Goal: Information Seeking & Learning: Find specific page/section

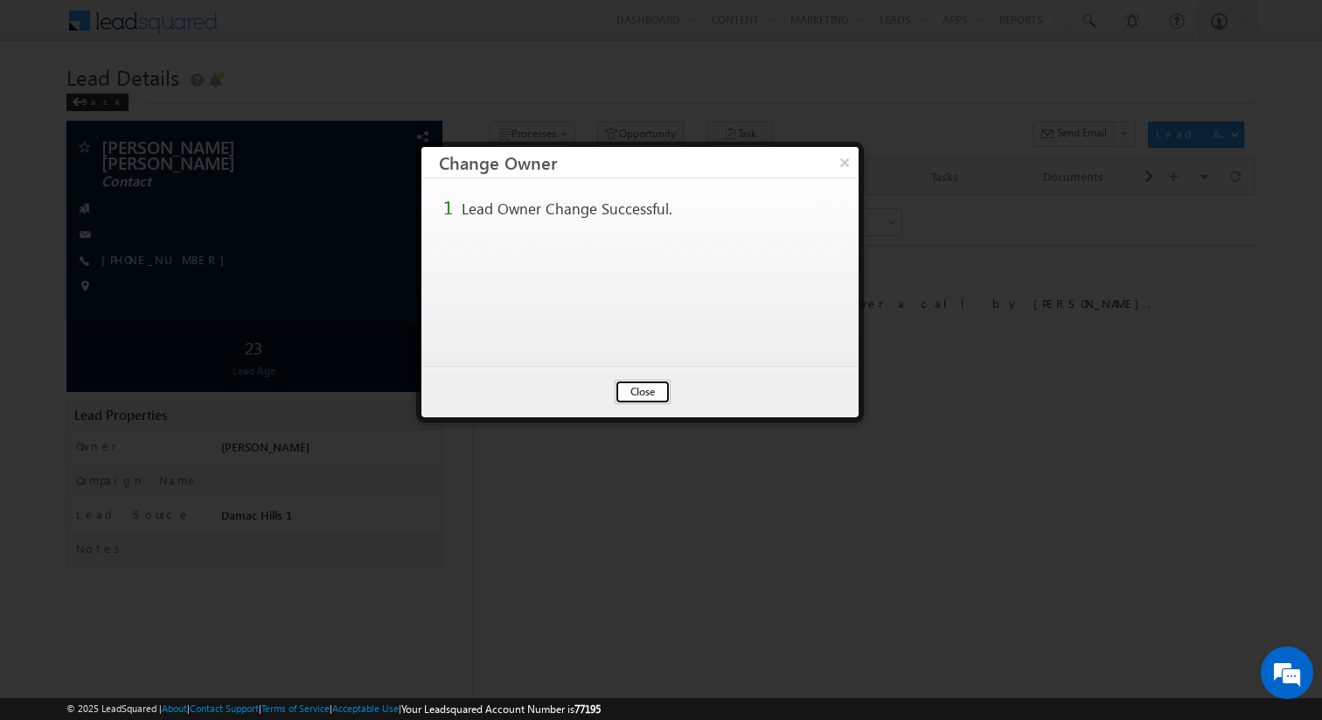
click at [649, 400] on button "Close" at bounding box center [643, 392] width 56 height 24
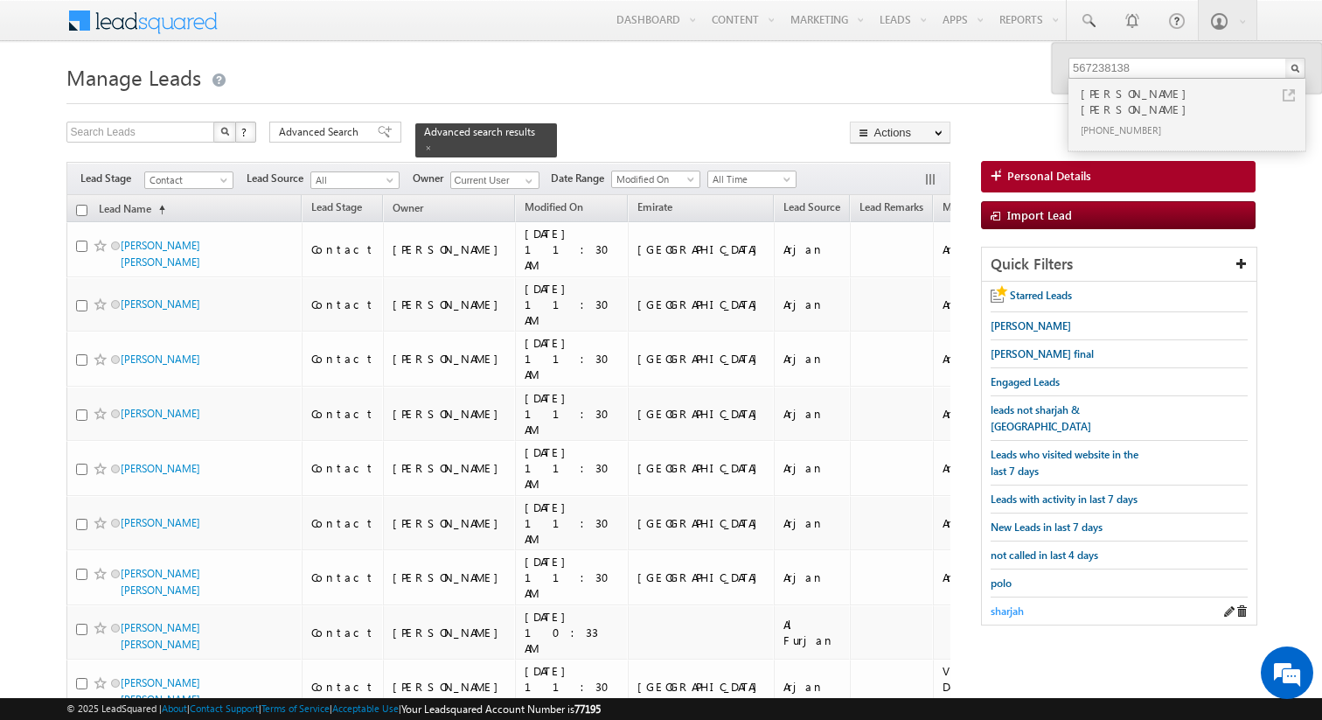
click at [1007, 604] on span "sharjah" at bounding box center [1007, 610] width 33 height 13
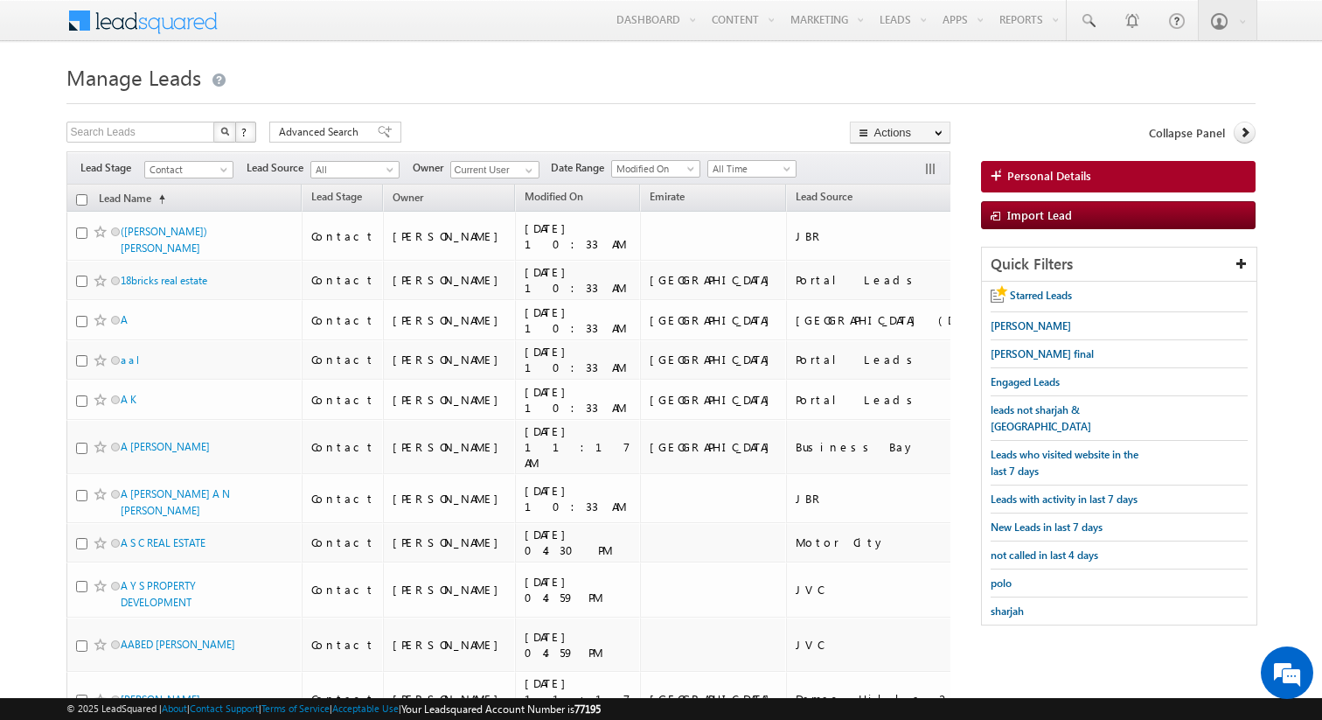
click at [1008, 604] on span "sharjah" at bounding box center [1007, 610] width 33 height 13
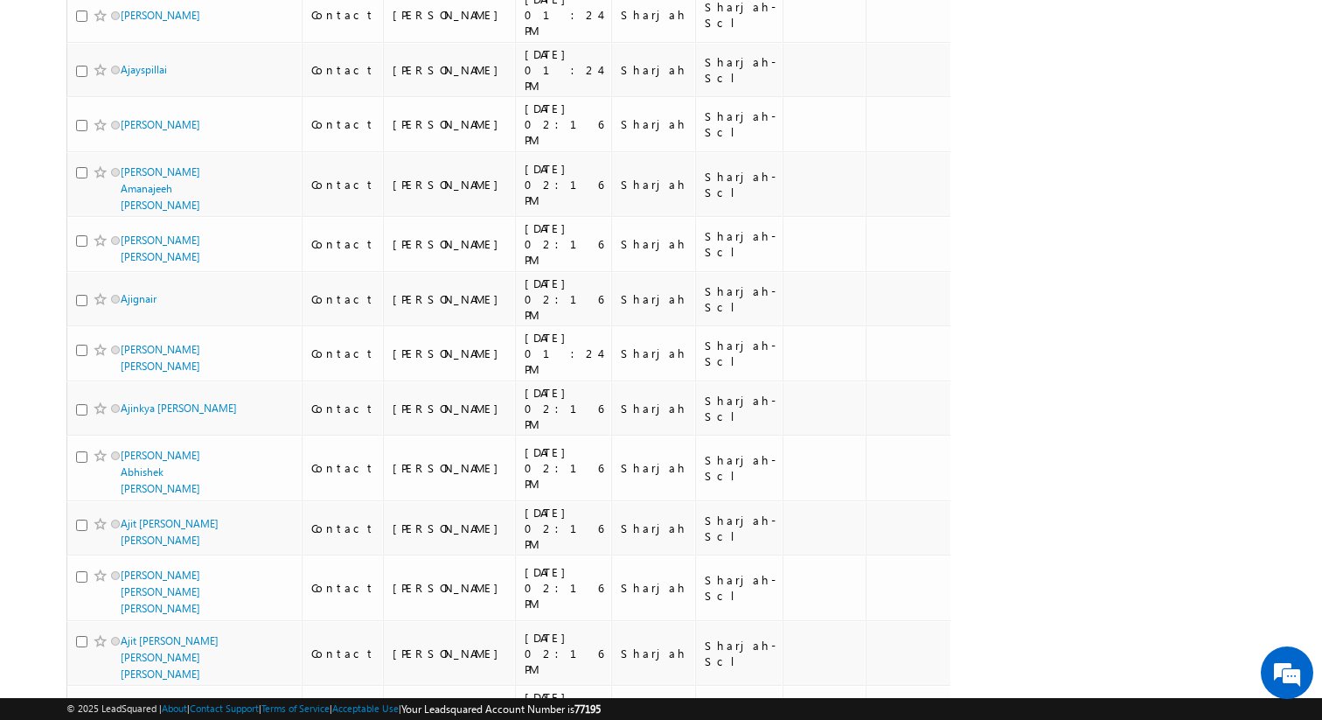
scroll to position [8947, 0]
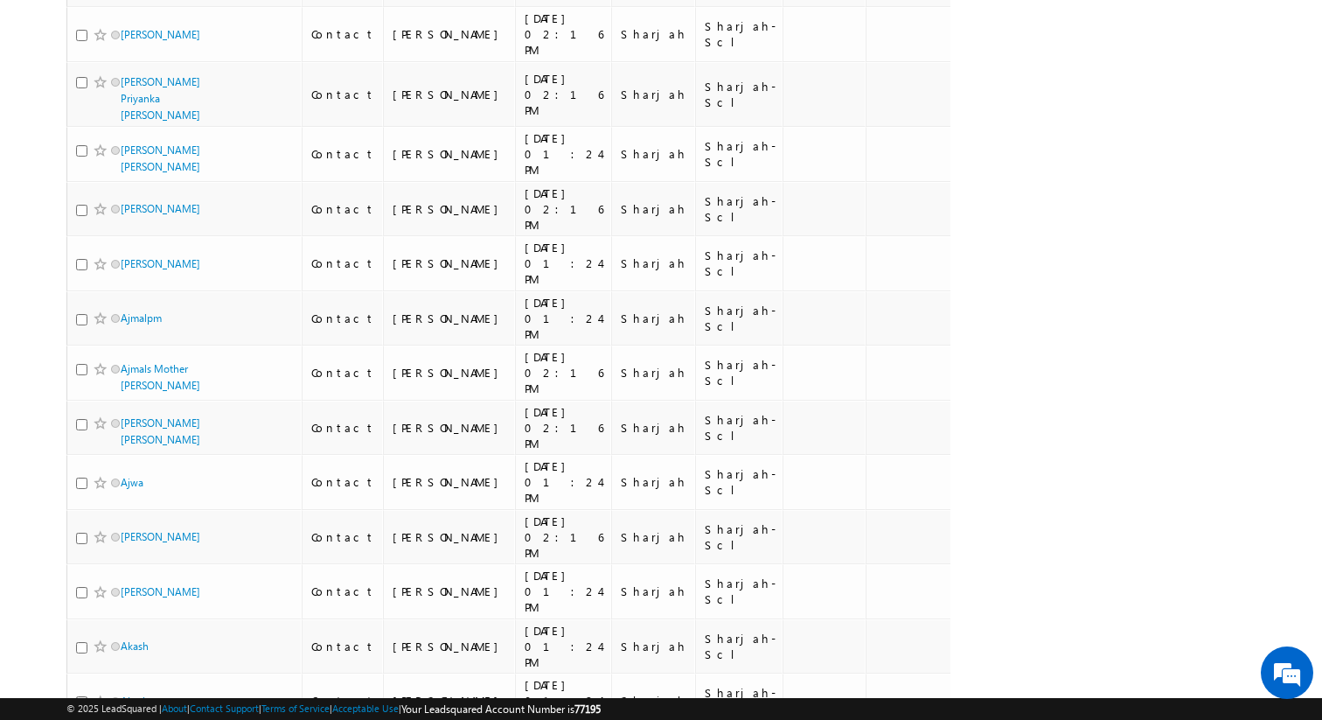
drag, startPoint x: 227, startPoint y: 614, endPoint x: 248, endPoint y: 613, distance: 21.0
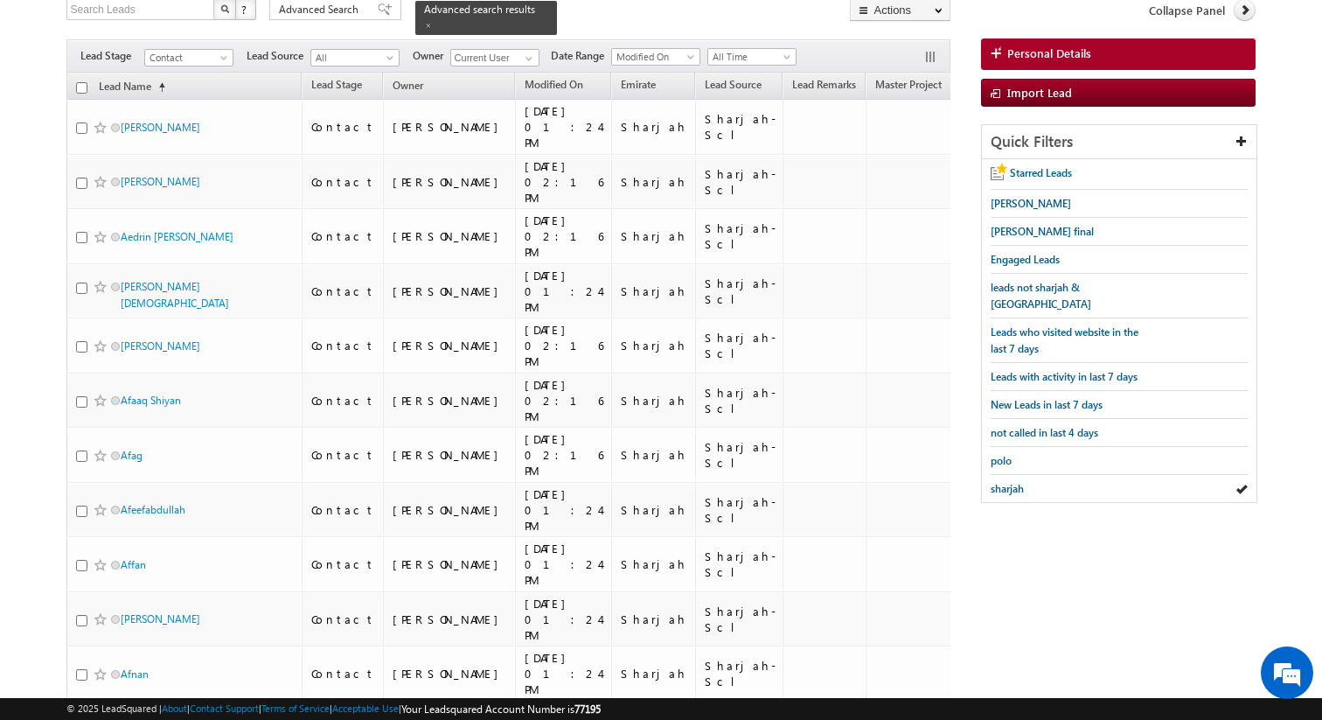
scroll to position [0, 0]
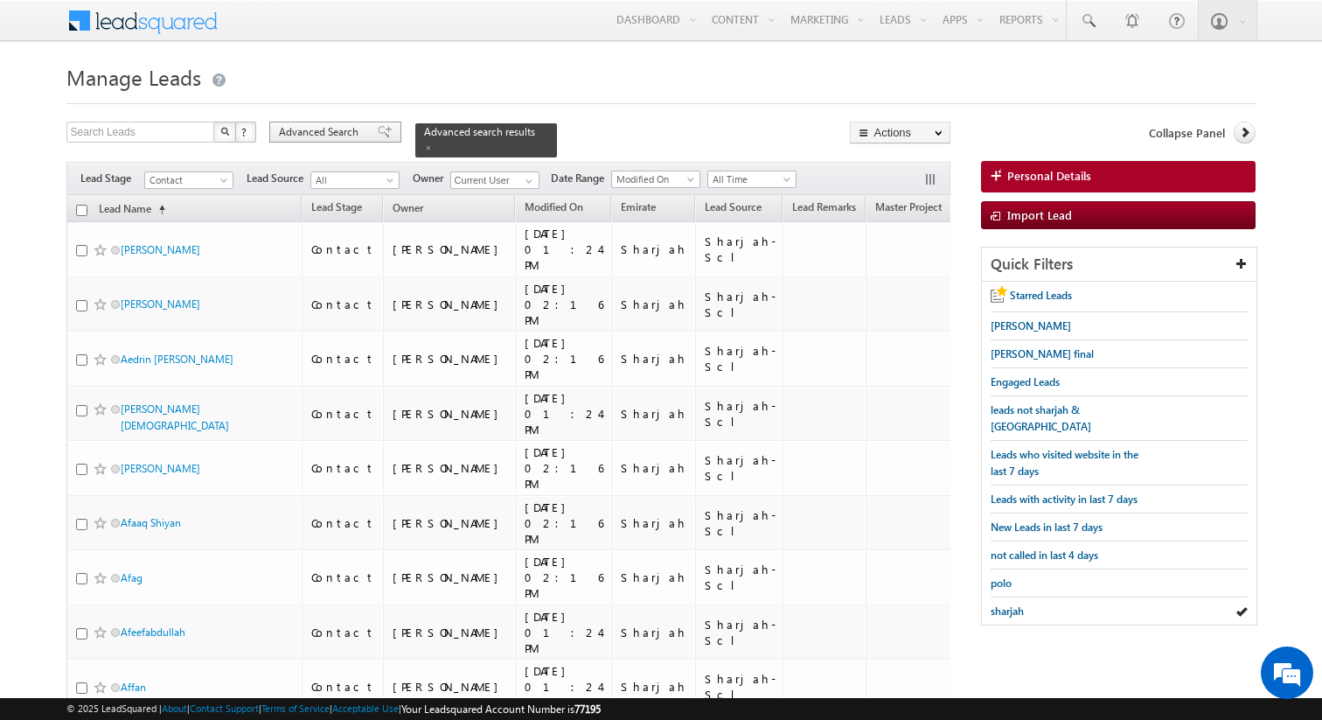
click at [324, 132] on span "Advanced Search" at bounding box center [321, 132] width 85 height 16
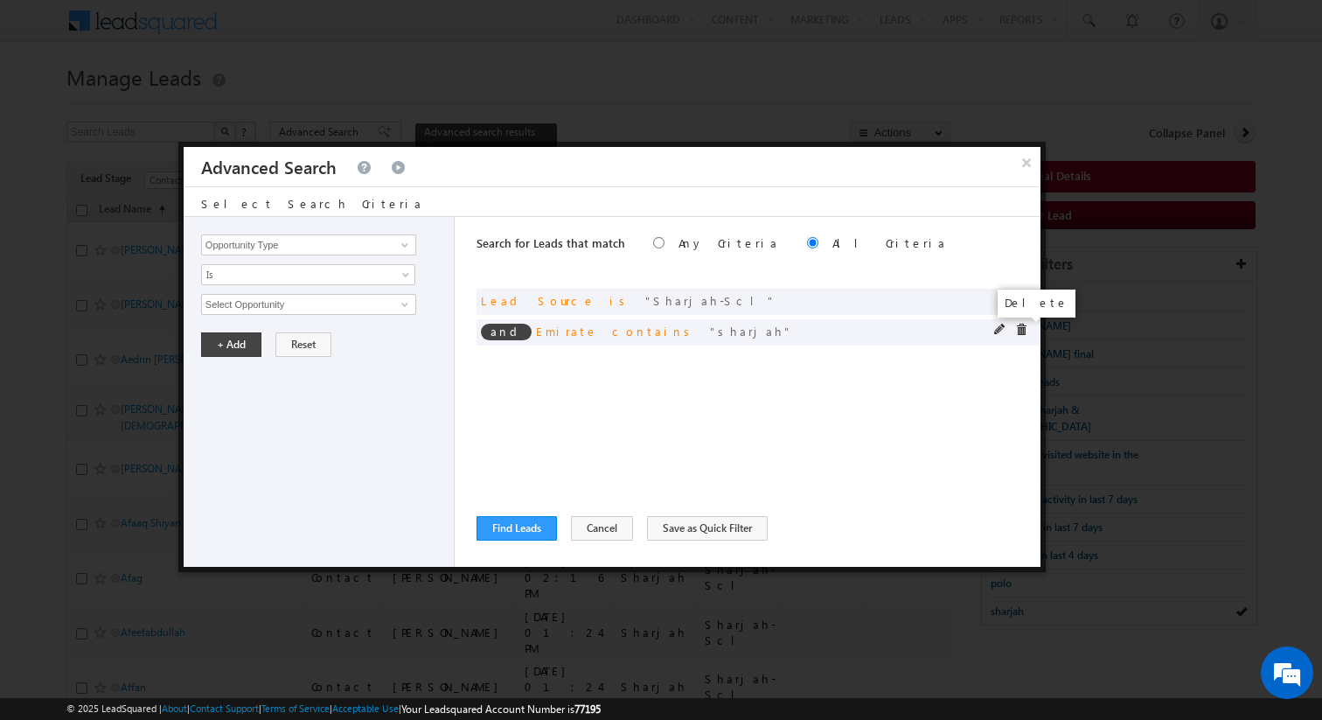
click at [1024, 329] on span at bounding box center [1021, 330] width 12 height 12
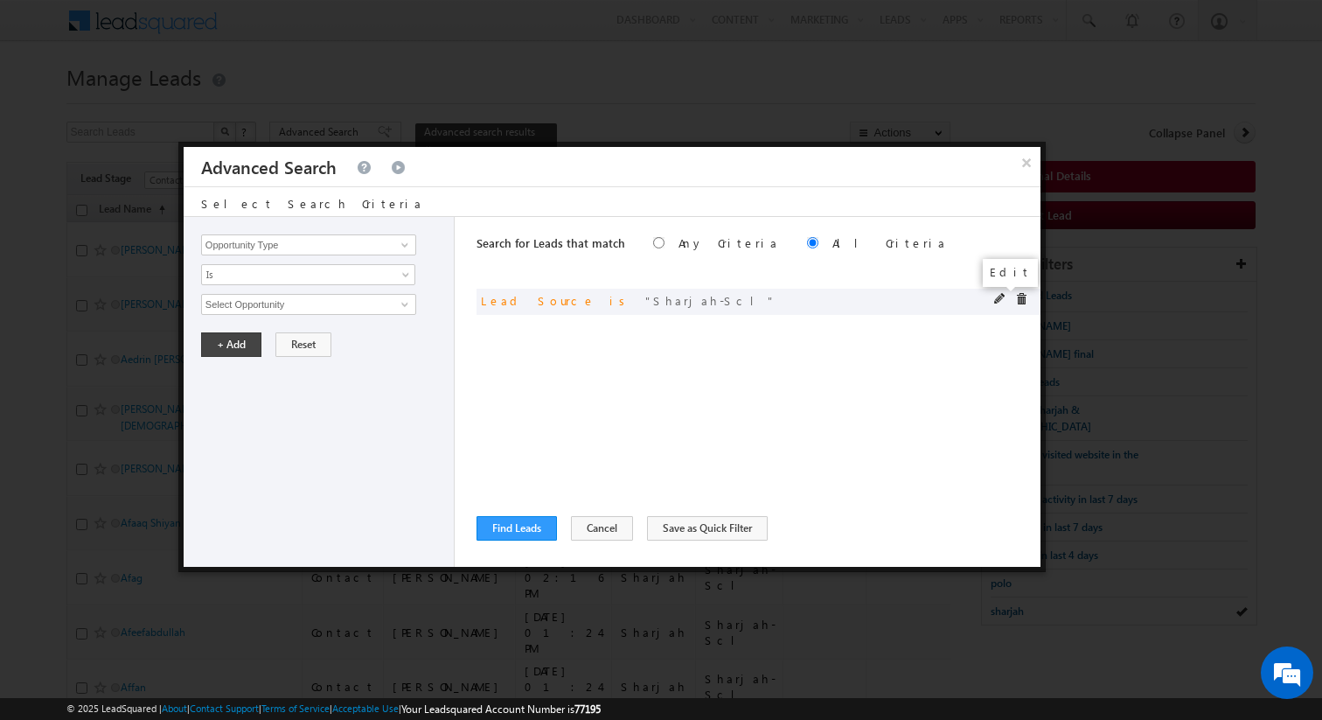
click at [1000, 298] on span at bounding box center [1000, 299] width 12 height 12
click at [277, 304] on span "Sharjah-Scl" at bounding box center [301, 304] width 199 height 19
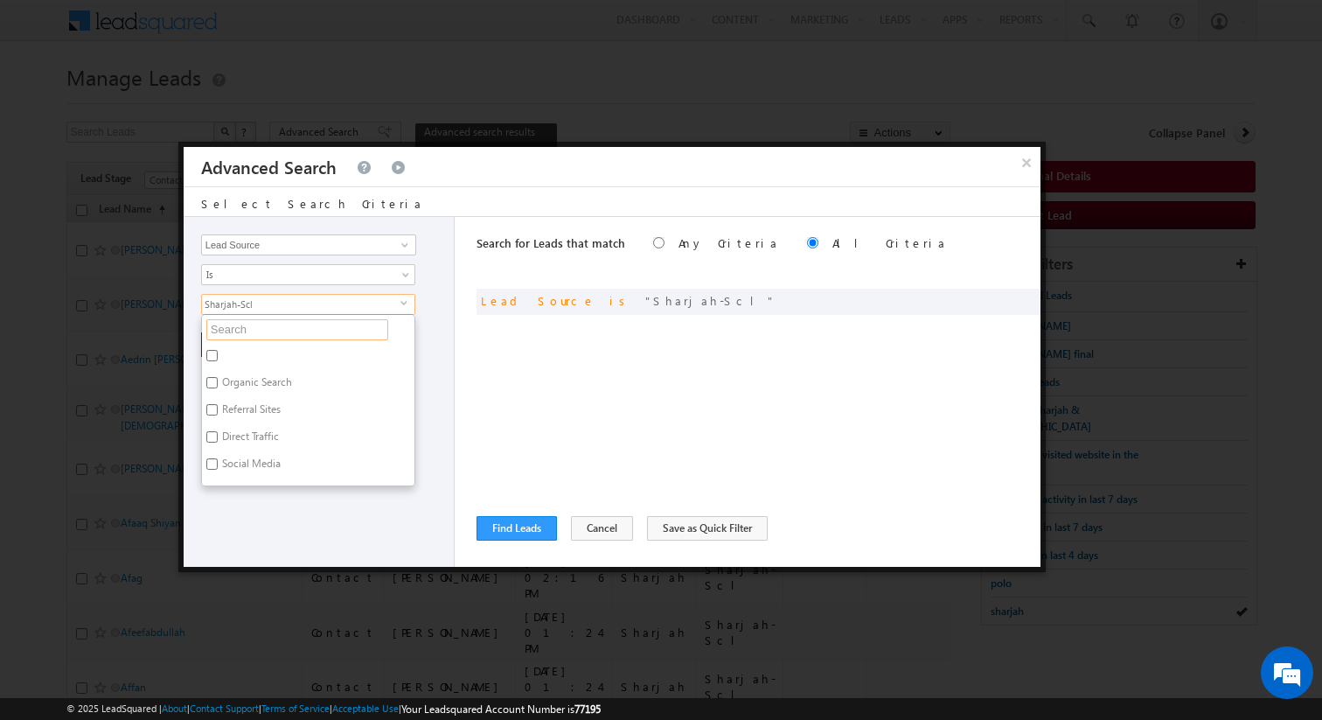
click at [247, 325] on input "text" at bounding box center [297, 329] width 182 height 21
type input "sc"
click at [237, 439] on label "Sharjah-Scl" at bounding box center [246, 439] width 89 height 27
click at [218, 439] on input "Sharjah-Scl" at bounding box center [211, 436] width 11 height 11
checkbox input "false"
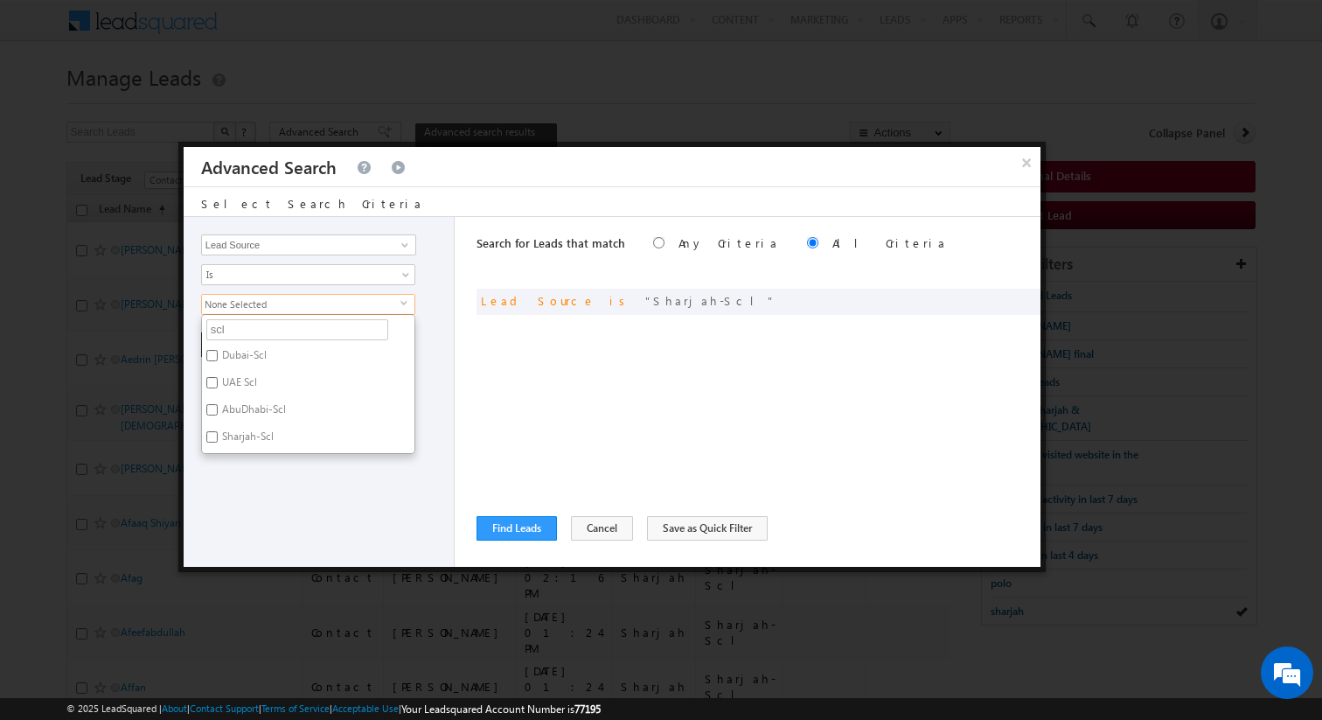
click at [257, 354] on label "Dubai-Scl" at bounding box center [243, 358] width 82 height 27
click at [218, 354] on input "Dubai-Scl" at bounding box center [211, 355] width 11 height 11
checkbox input "true"
click at [426, 373] on div "Opportunity Type Lead Activity Task Sales Group Prospect Id Address 1 Address 2…" at bounding box center [319, 392] width 271 height 350
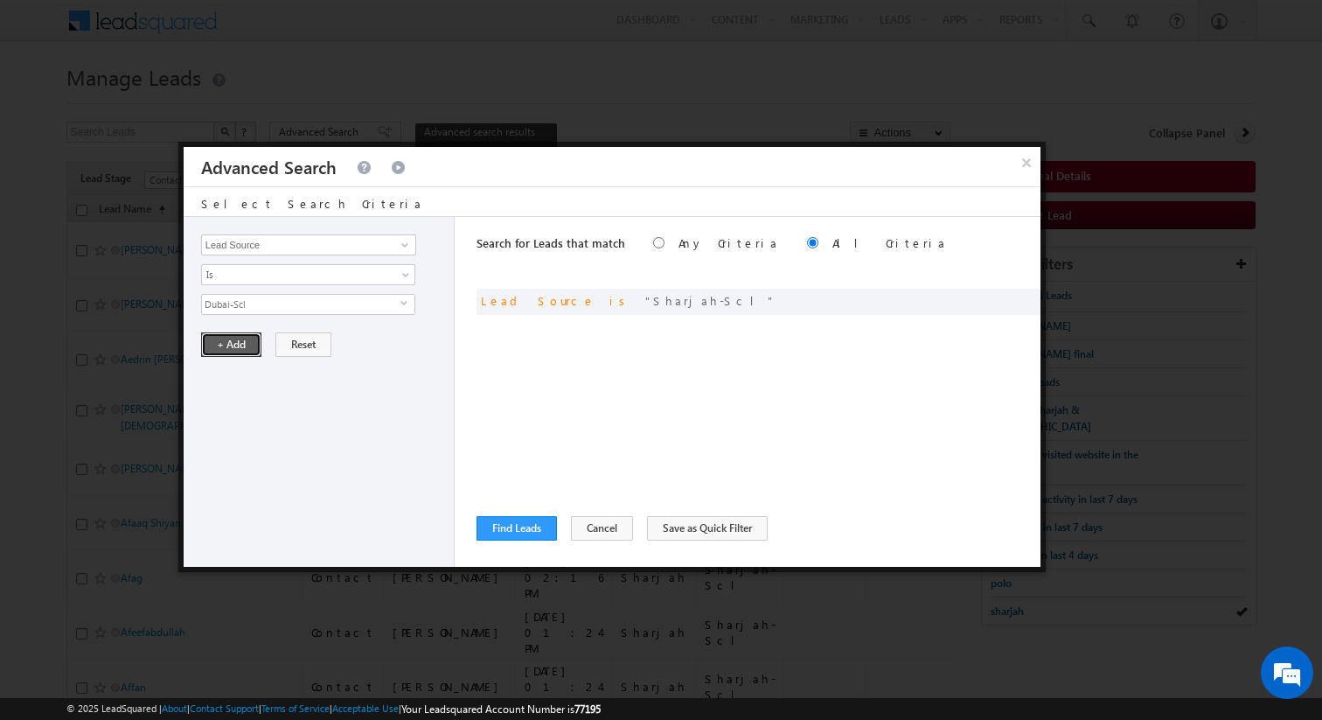
click at [238, 350] on button "+ Add" at bounding box center [231, 344] width 60 height 24
click at [518, 532] on button "Find Leads" at bounding box center [517, 528] width 80 height 24
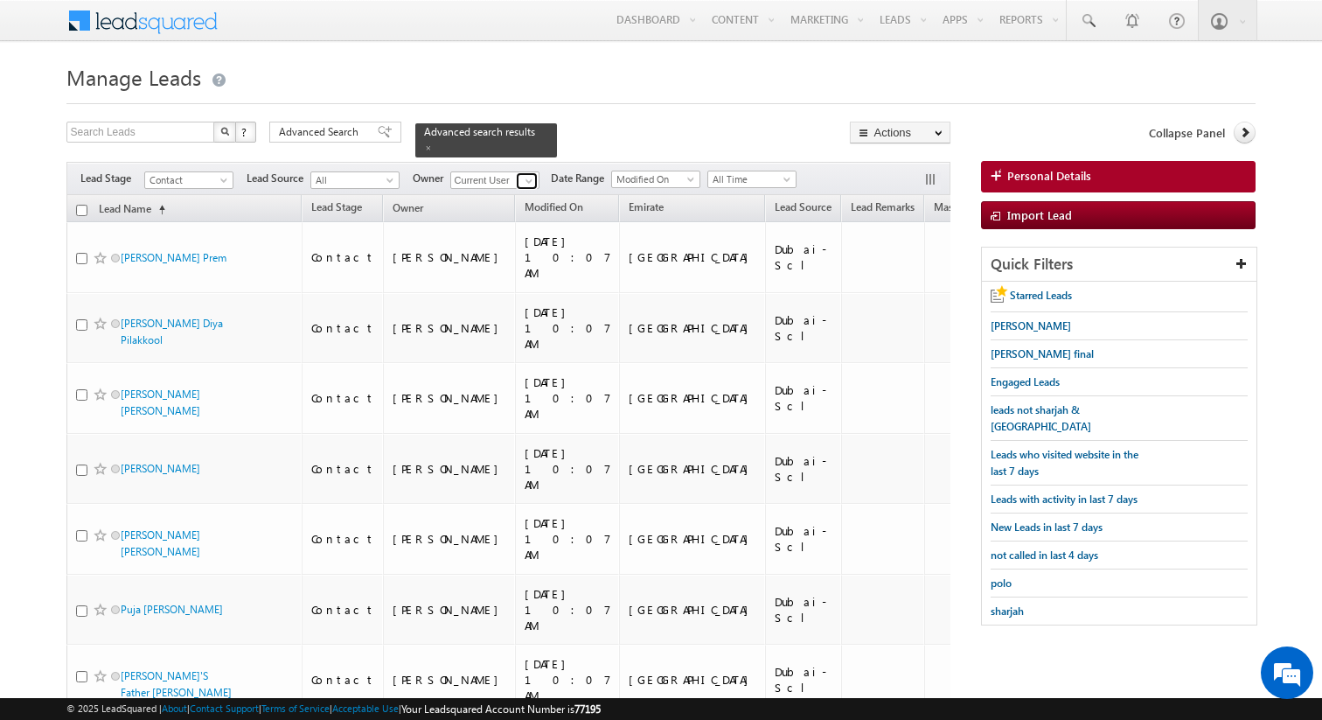
click at [534, 180] on link at bounding box center [527, 180] width 22 height 17
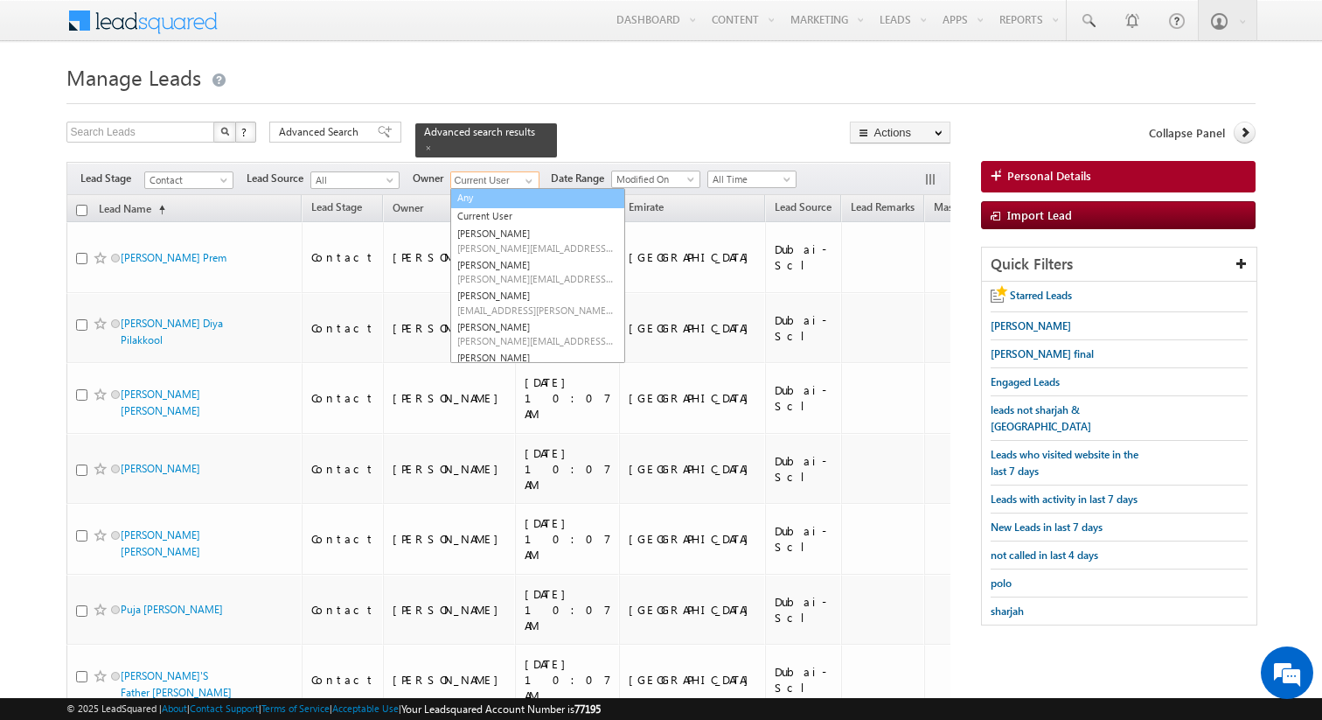
click at [503, 192] on link "Any" at bounding box center [537, 198] width 175 height 20
type input "Any"
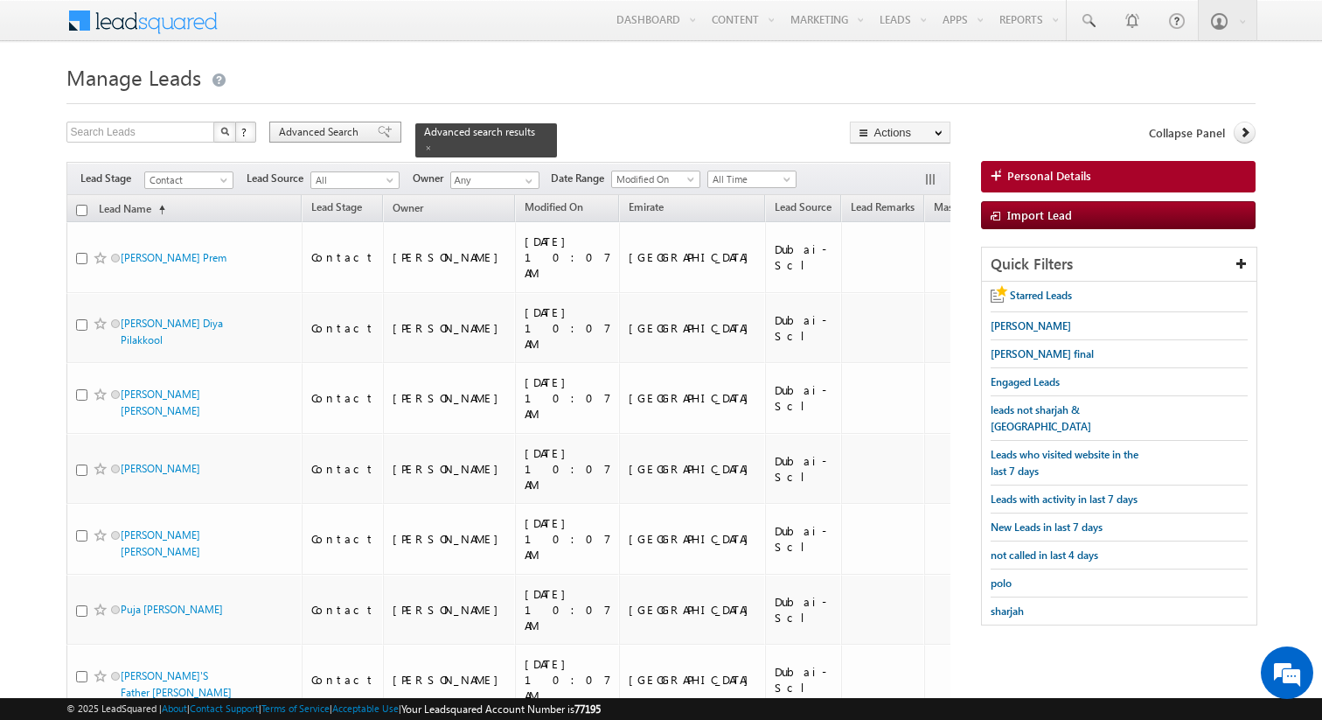
click at [352, 134] on span "Advanced Search" at bounding box center [321, 132] width 85 height 16
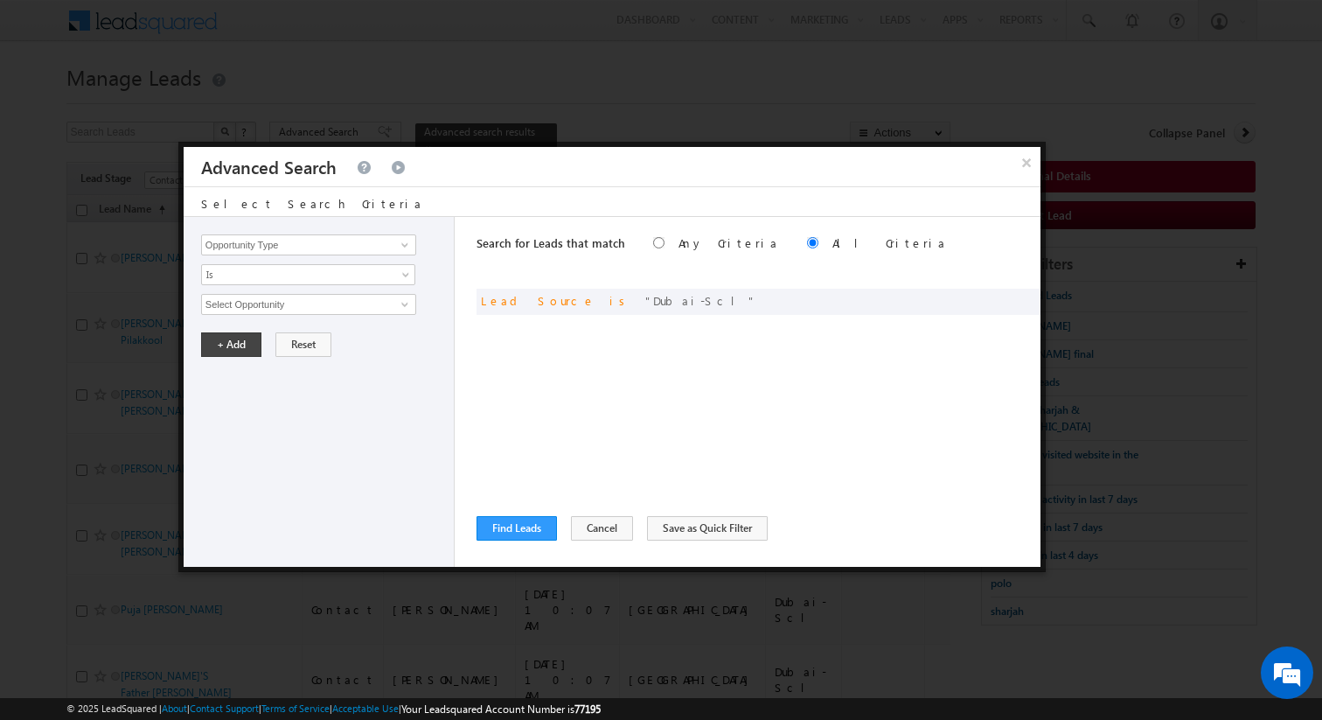
click at [518, 511] on div "Search for Leads that match Any Criteria All Criteria Note that the current tri…" at bounding box center [759, 392] width 564 height 350
click at [522, 527] on button "Find Leads" at bounding box center [517, 528] width 80 height 24
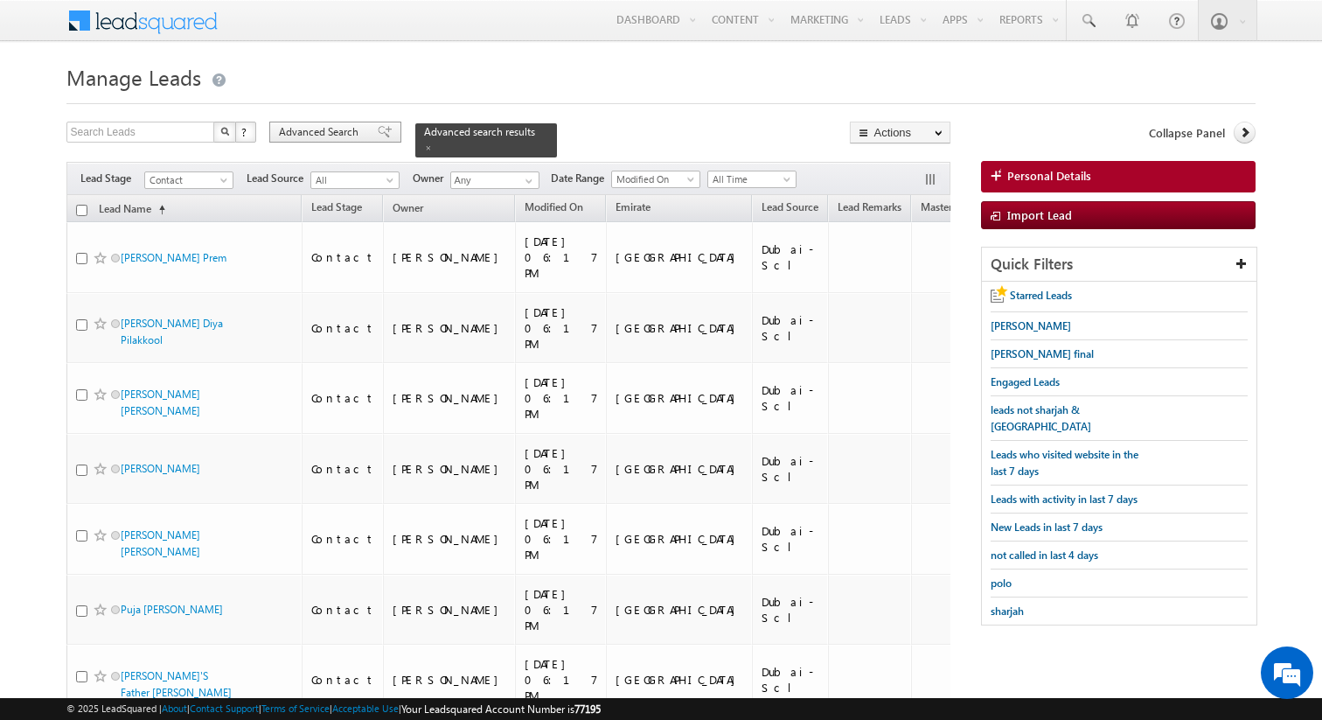
click at [346, 133] on span "Advanced Search" at bounding box center [321, 132] width 85 height 16
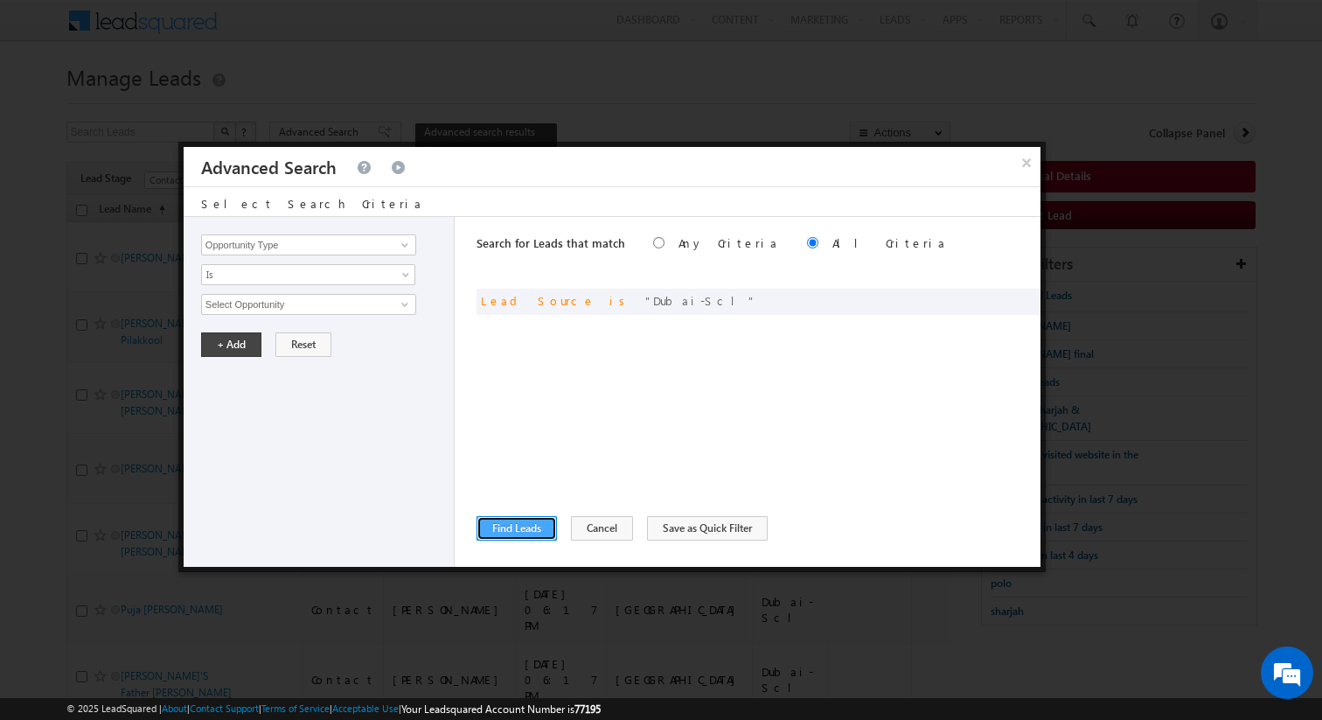
click at [520, 525] on button "Find Leads" at bounding box center [517, 528] width 80 height 24
